Goal: Information Seeking & Learning: Learn about a topic

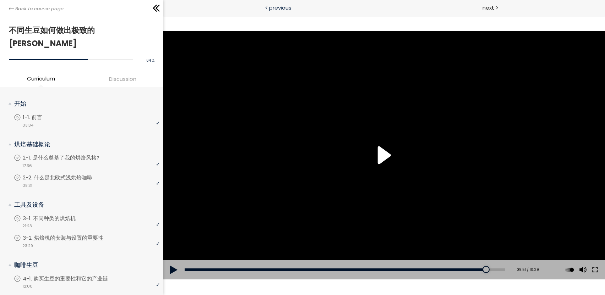
scroll to position [426, 0]
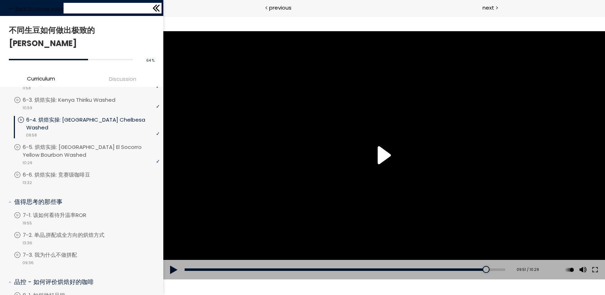
click at [32, 8] on span "Back to course page" at bounding box center [39, 8] width 48 height 7
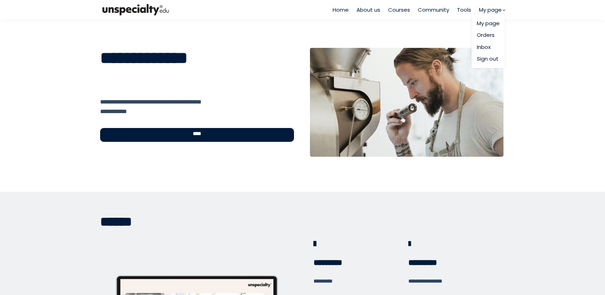
click at [486, 9] on span "My page" at bounding box center [490, 10] width 23 height 8
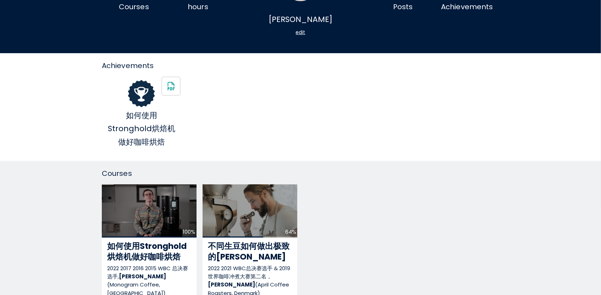
scroll to position [71, 0]
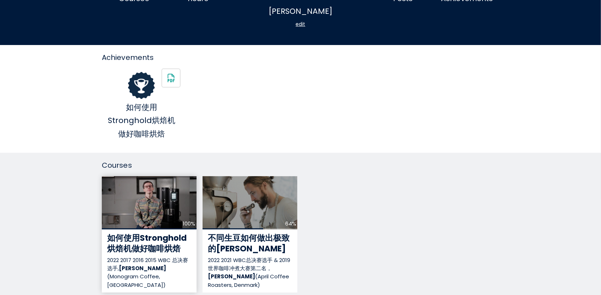
click at [155, 202] on div "100%" at bounding box center [149, 202] width 95 height 53
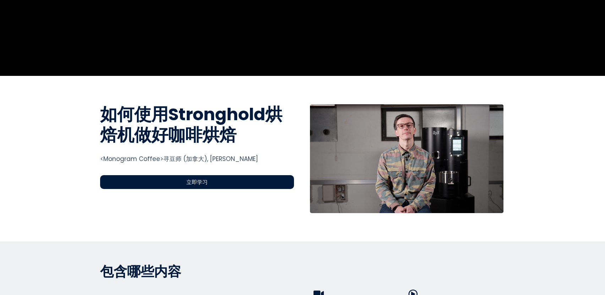
scroll to position [177, 0]
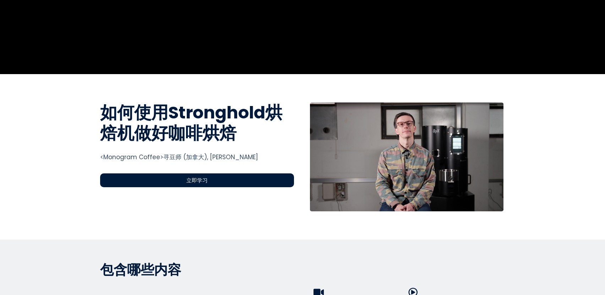
click at [225, 178] on div "立即学习" at bounding box center [197, 181] width 194 height 14
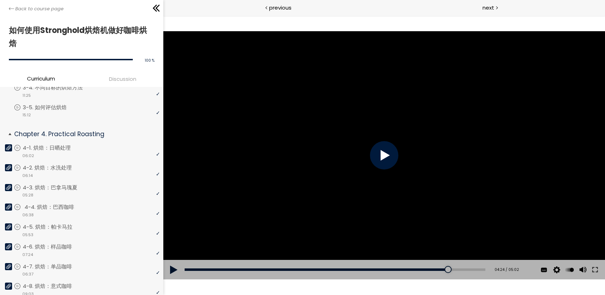
scroll to position [390, 0]
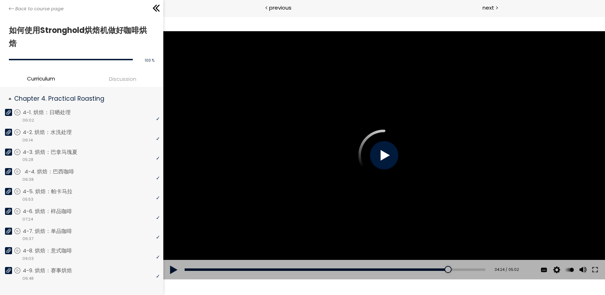
click at [63, 170] on p "4-4. 烘焙：巴西咖啡" at bounding box center [56, 172] width 64 height 8
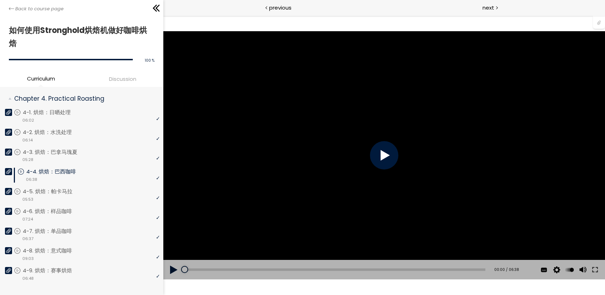
click at [393, 158] on div at bounding box center [384, 155] width 28 height 28
click at [595, 270] on button at bounding box center [595, 270] width 13 height 20
click at [600, 24] on div at bounding box center [599, 21] width 12 height 13
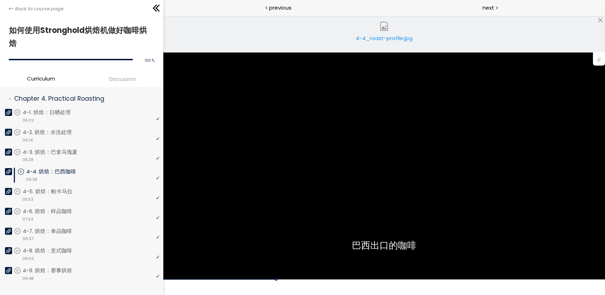
click at [401, 40] on div "4-4_roast-profile.jpg" at bounding box center [384, 41] width 60 height 14
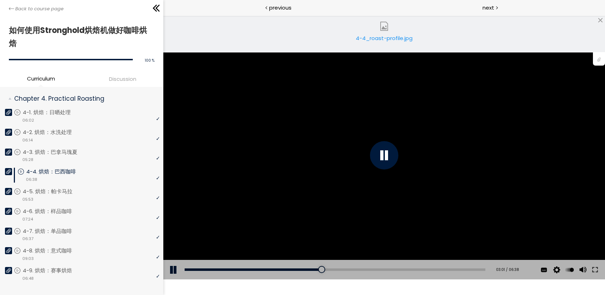
click at [381, 39] on div "4-4_roast-profile.jpg" at bounding box center [384, 41] width 60 height 14
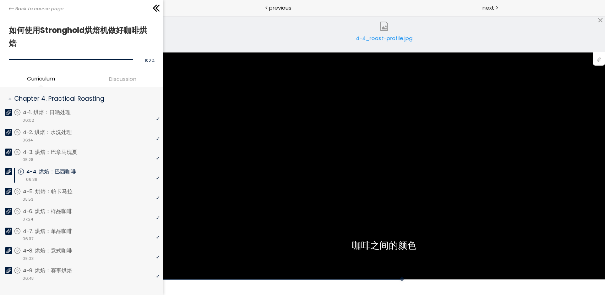
click at [371, 33] on link "4-4_roast-profile.jpg" at bounding box center [384, 34] width 71 height 28
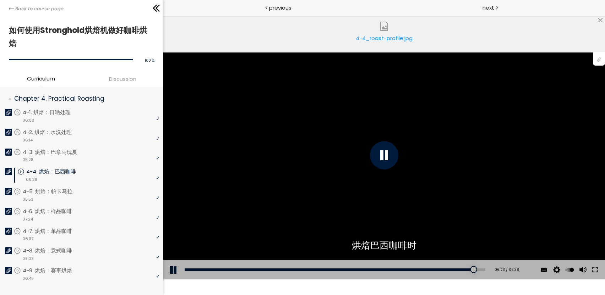
click at [299, 118] on div "使用的生咖啡豆数量：600克 您可以点击上方的 📎 下载烘焙曲线。 使用的生咖啡豆数量：600克" at bounding box center [384, 155] width 442 height 248
